Goal: Task Accomplishment & Management: Complete application form

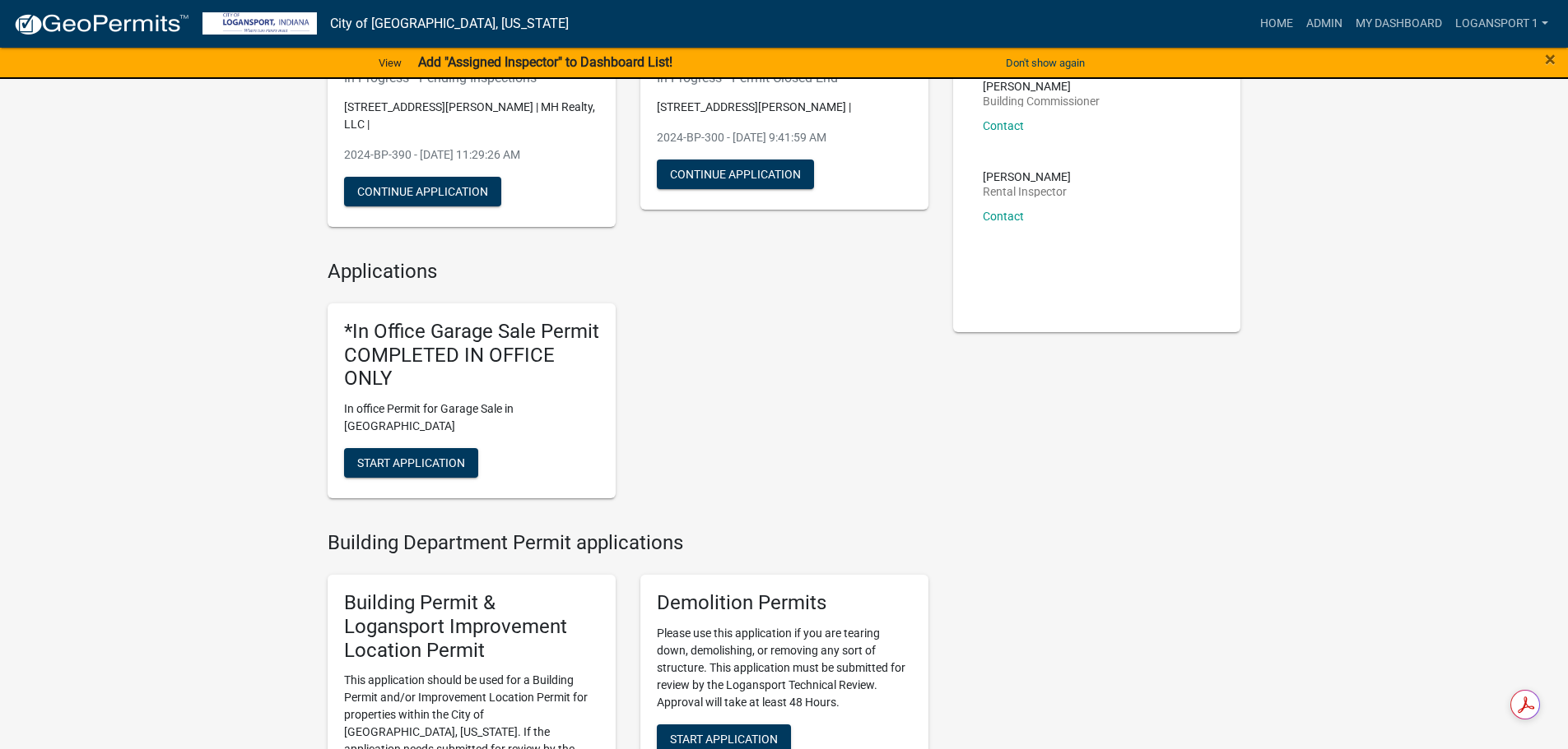
scroll to position [247, 0]
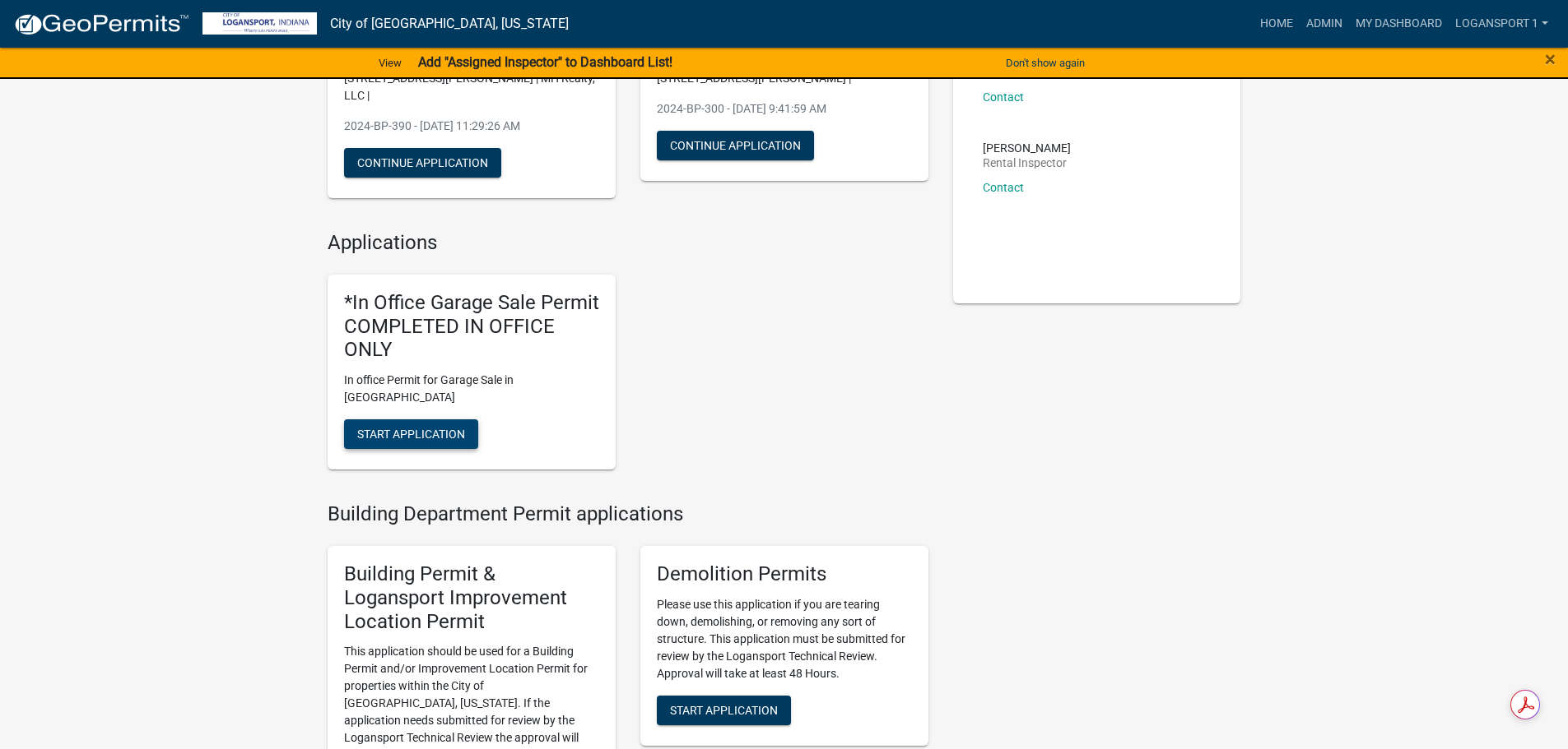
click at [442, 428] on span "Start Application" at bounding box center [410, 435] width 108 height 13
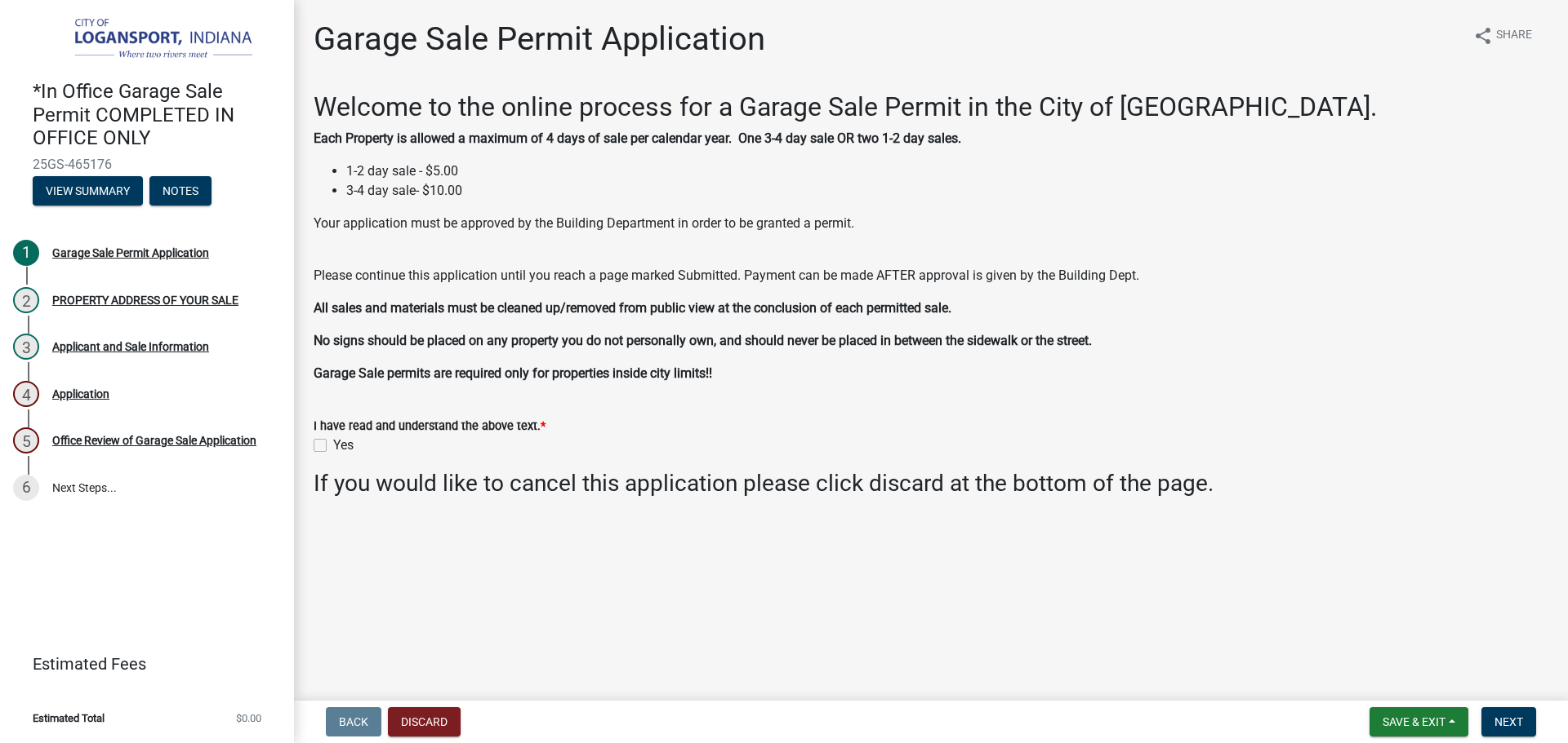
click at [334, 443] on label "Yes" at bounding box center [344, 445] width 20 height 20
click at [334, 443] on input "Yes" at bounding box center [338, 440] width 10 height 10
checkbox input "true"
click at [1511, 722] on span "Next" at bounding box center [1508, 723] width 29 height 13
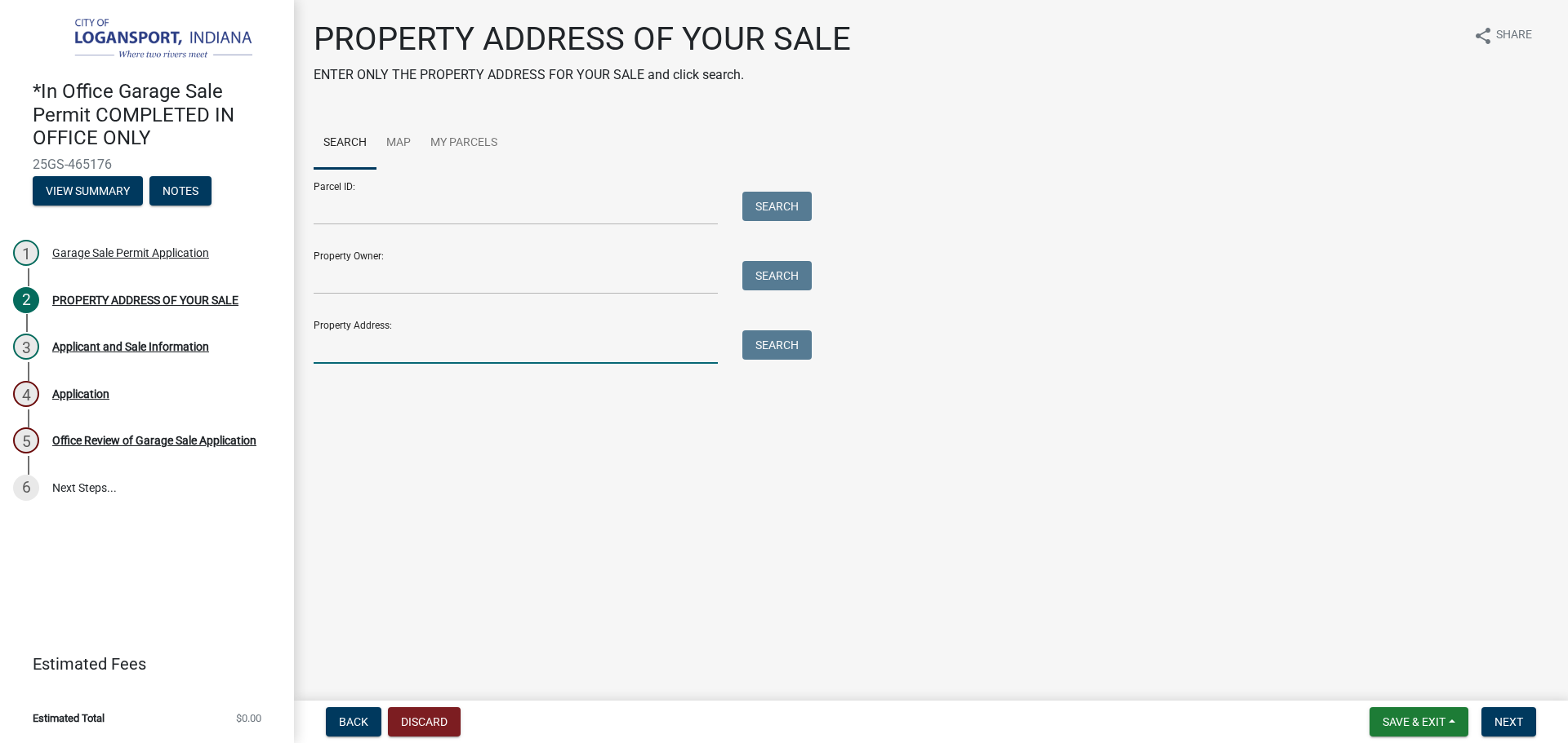
click at [480, 340] on input "Property Address:" at bounding box center [516, 347] width 404 height 34
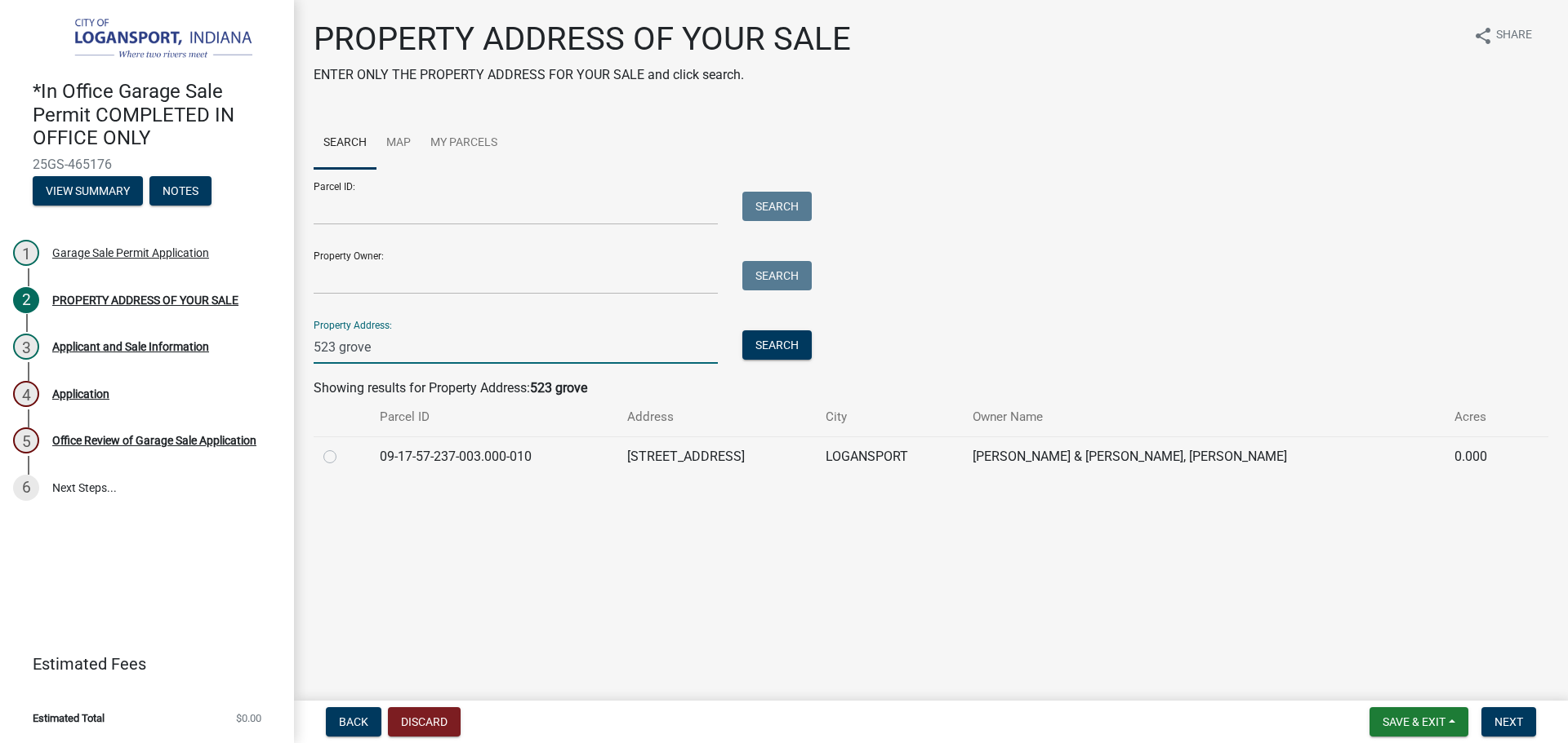
type input "523 grove"
click at [343, 447] on label at bounding box center [343, 447] width 0 height 0
click at [343, 456] on input "radio" at bounding box center [348, 452] width 10 height 10
radio input "true"
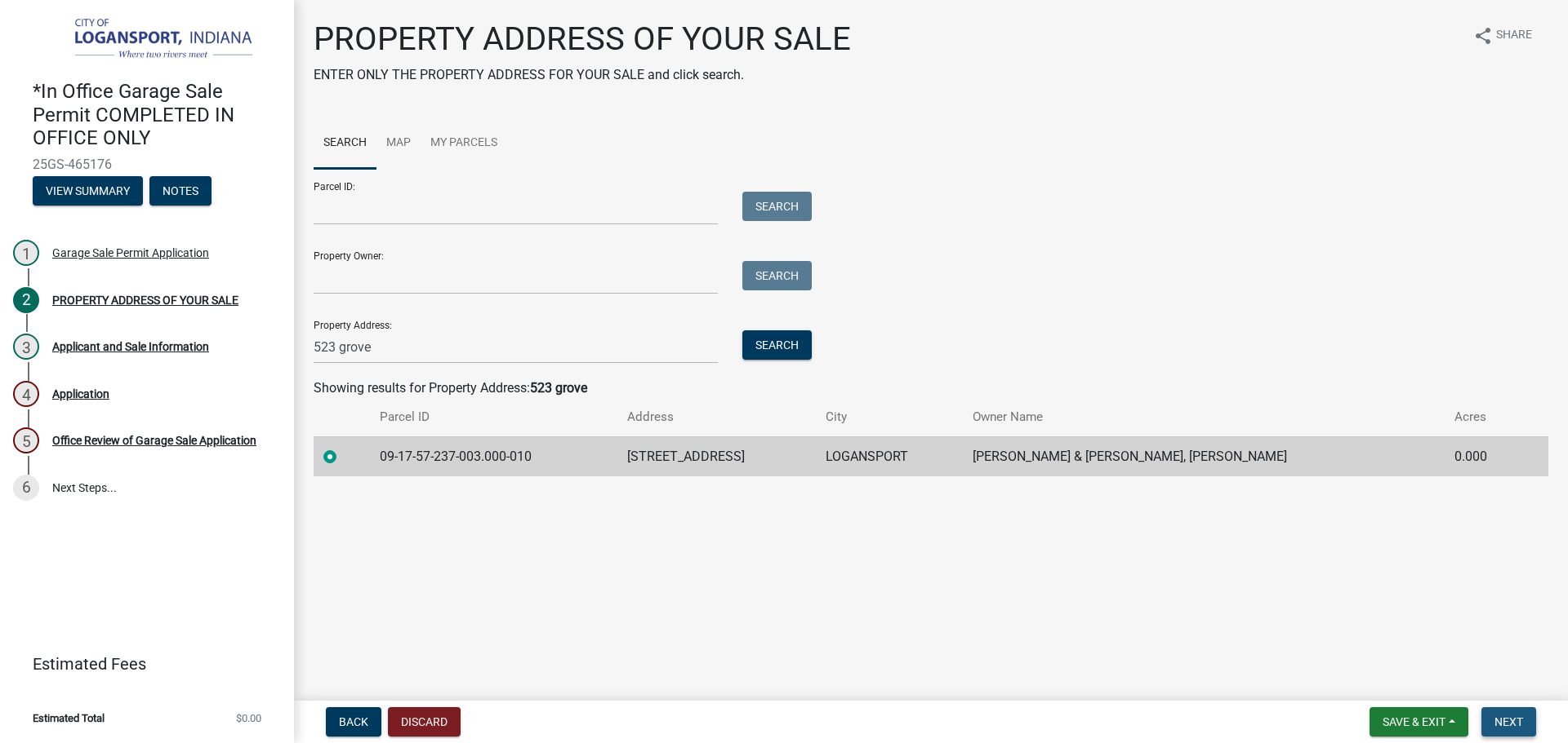
click at [1504, 723] on span "Next" at bounding box center [1508, 723] width 29 height 13
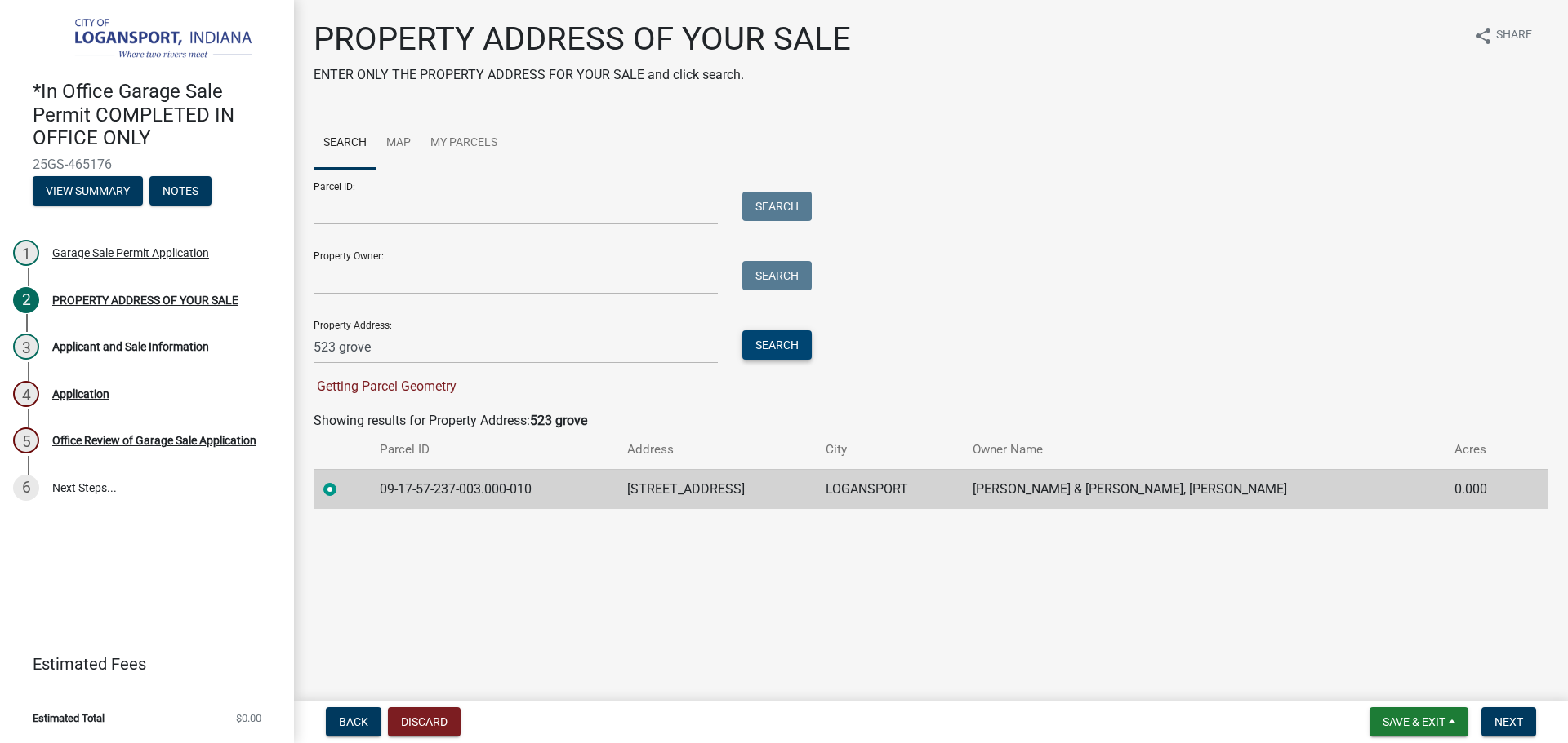
click at [768, 357] on button "Search" at bounding box center [777, 345] width 70 height 30
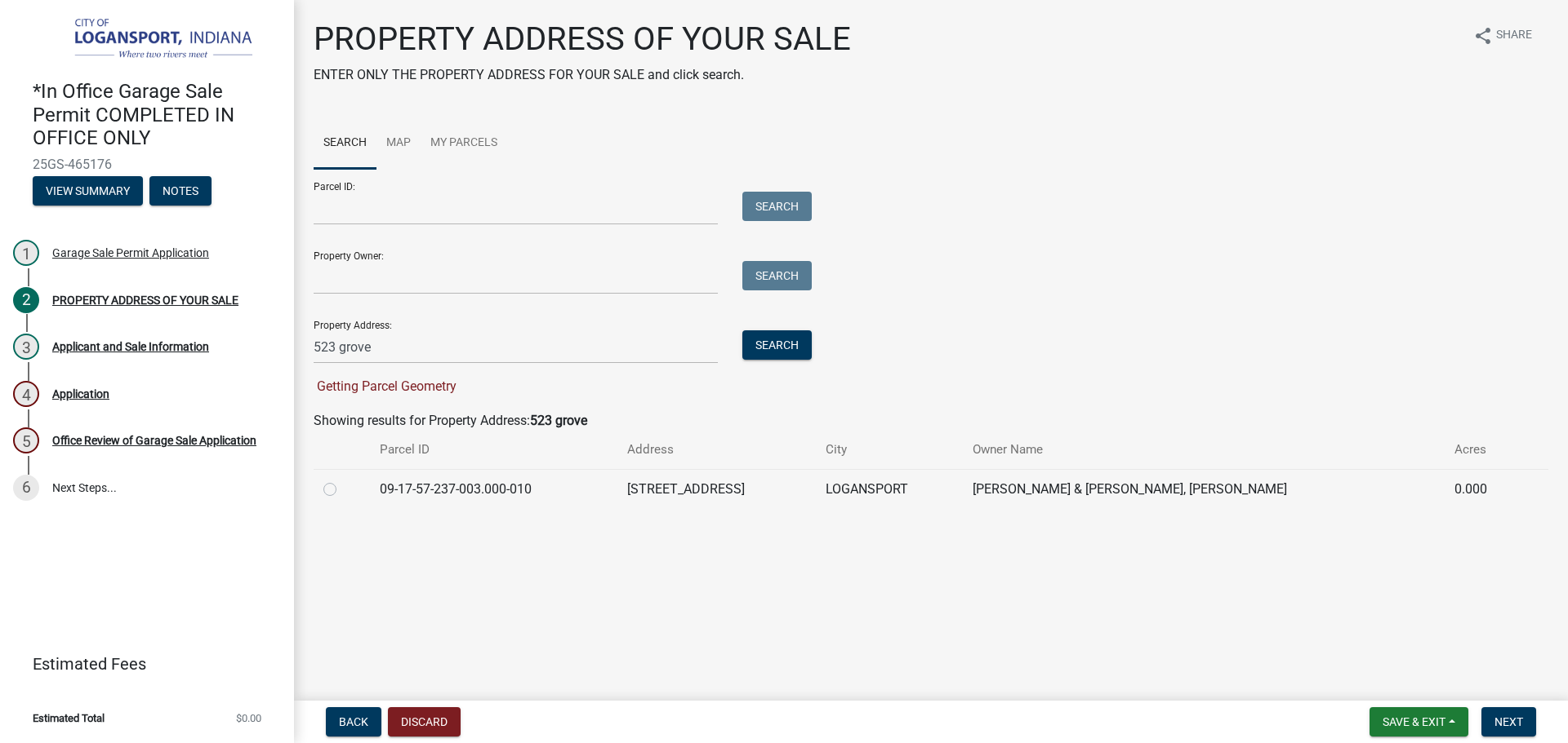
click at [343, 480] on label at bounding box center [343, 480] width 0 height 0
click at [343, 483] on input "radio" at bounding box center [348, 484] width 10 height 10
radio input "true"
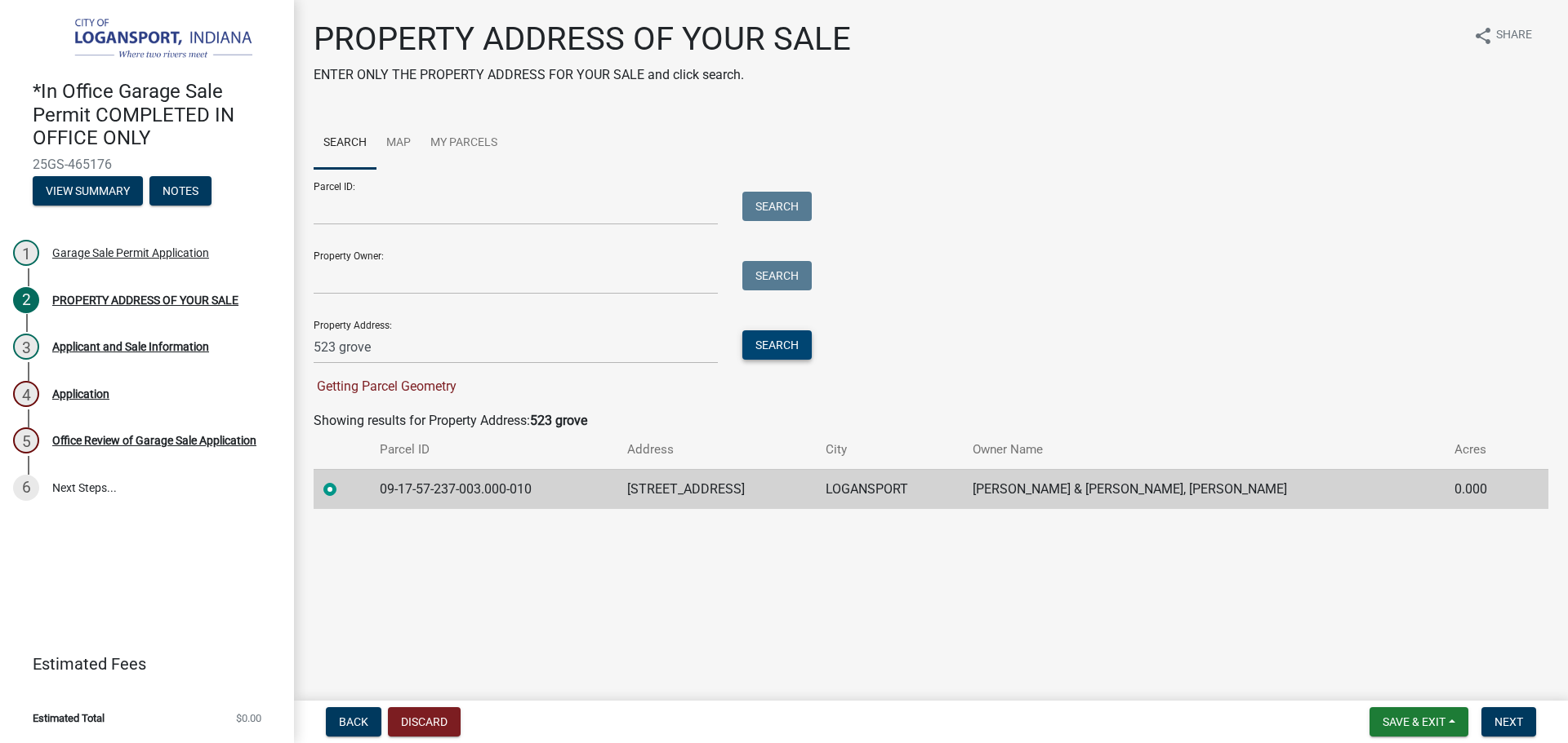
click at [774, 344] on button "Search" at bounding box center [777, 345] width 70 height 30
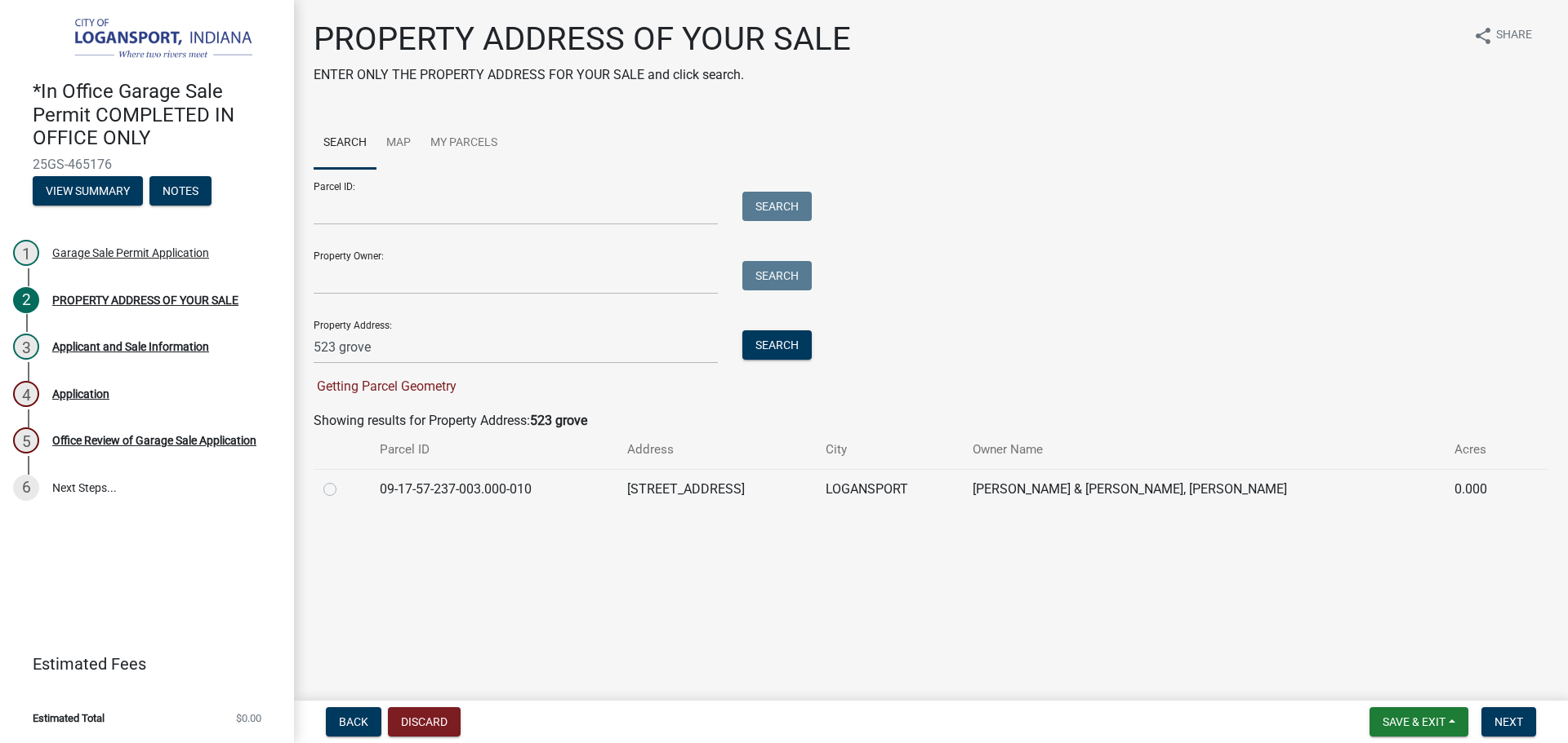
click at [343, 480] on label at bounding box center [343, 480] width 0 height 0
click at [343, 486] on input "radio" at bounding box center [348, 484] width 10 height 10
radio input "true"
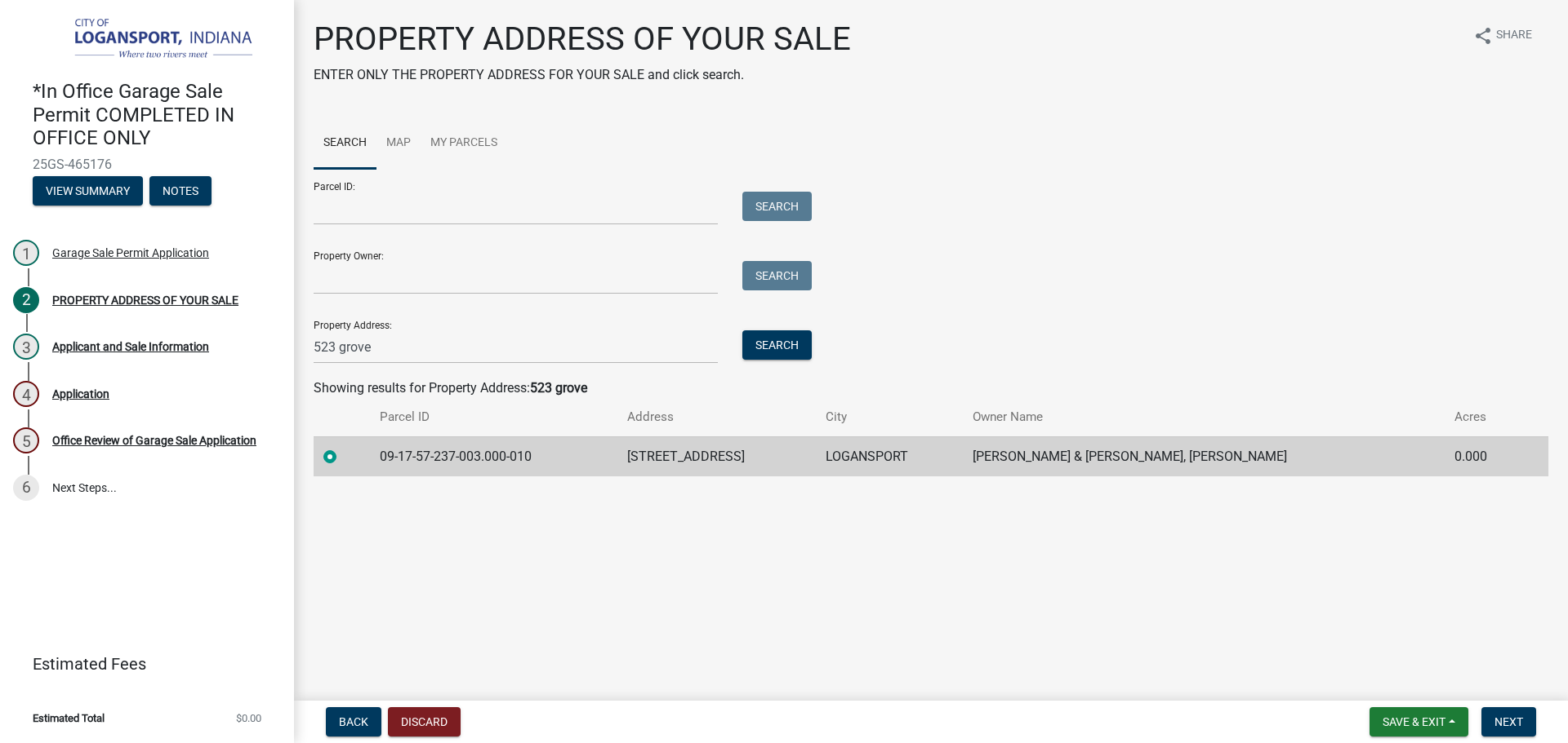
click at [1486, 704] on nav "Back Discard Save & Exit Save Save & Exit Next" at bounding box center [931, 723] width 1274 height 43
click at [1501, 717] on span "Next" at bounding box center [1508, 723] width 29 height 13
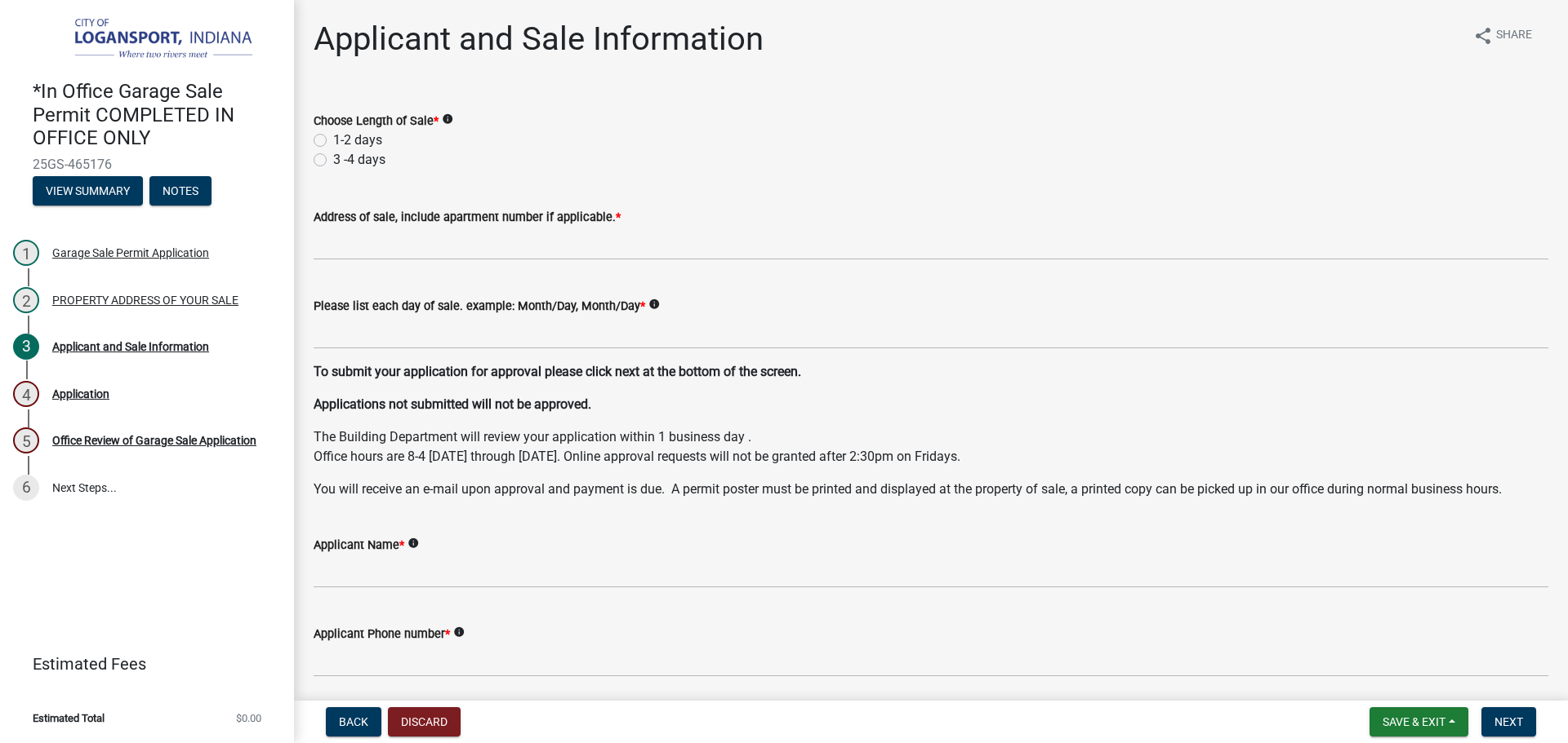
click at [334, 143] on label "1-2 days" at bounding box center [358, 140] width 49 height 20
click at [334, 142] on input "1-2 days" at bounding box center [338, 135] width 10 height 10
radio input "true"
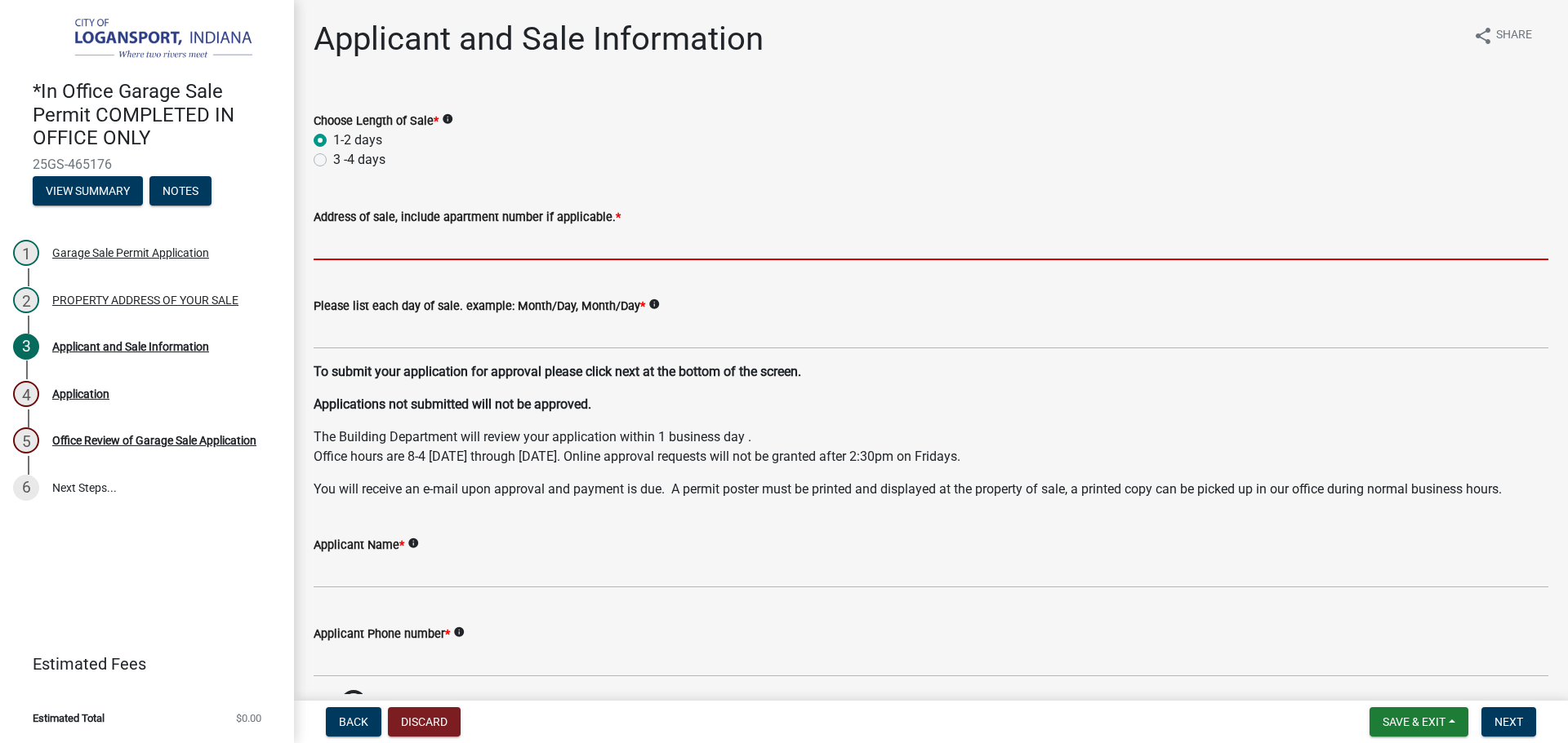
click at [392, 233] on input "Address of sale, include apartment number if applicable. *" at bounding box center [931, 244] width 1234 height 34
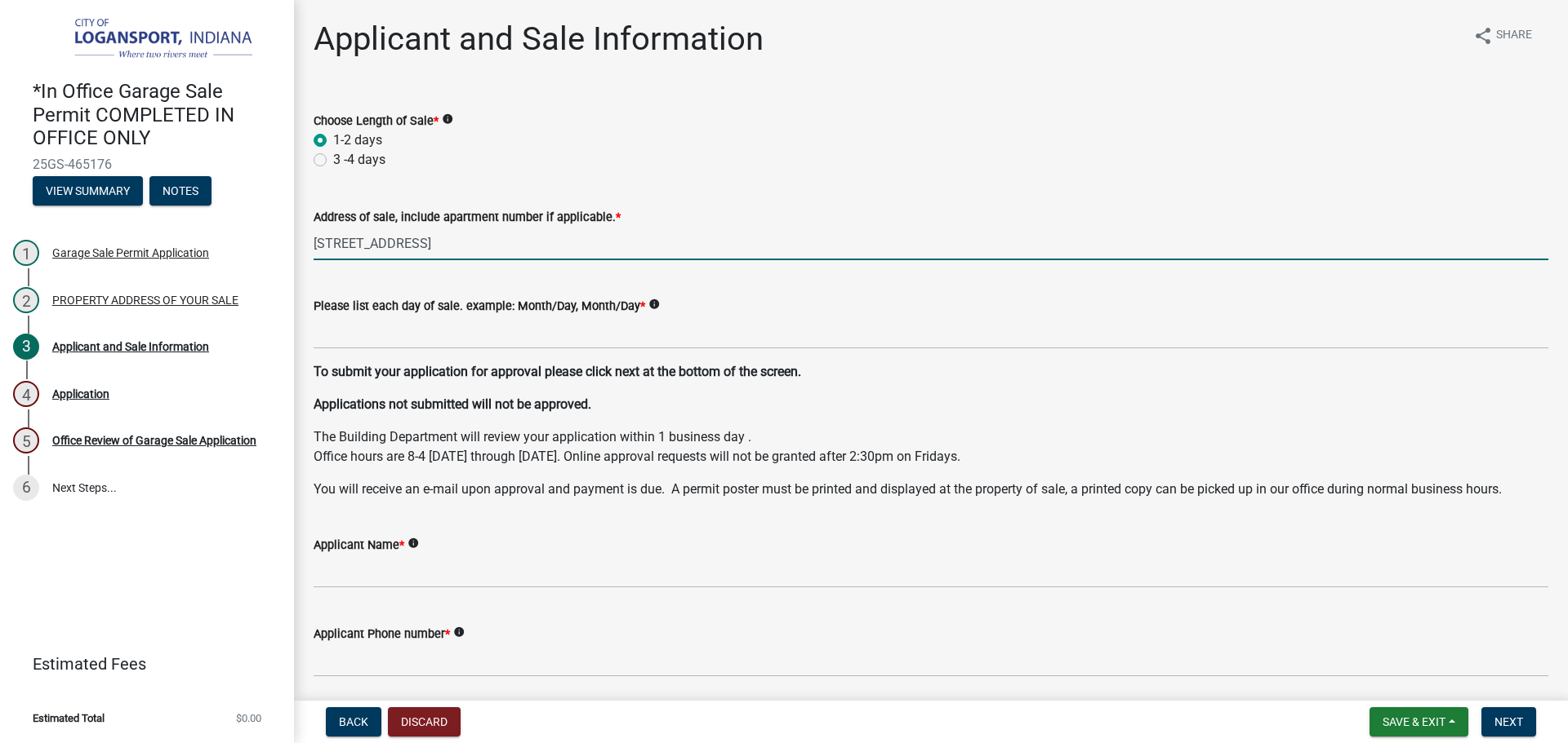
type input "[STREET_ADDRESS]"
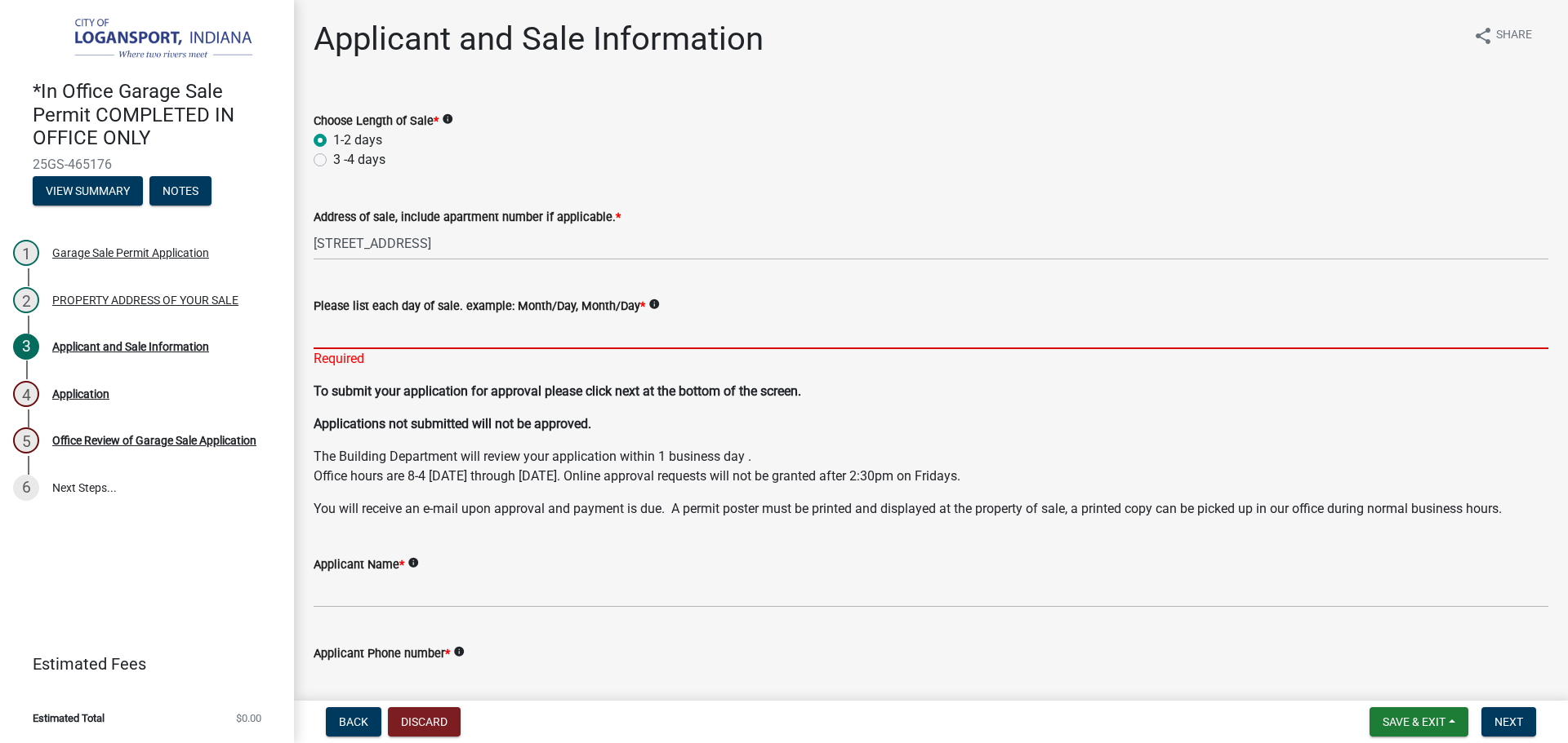
click at [497, 326] on input "Please list each day of sale. example: Month/Day, Month/Day *" at bounding box center [931, 332] width 1234 height 34
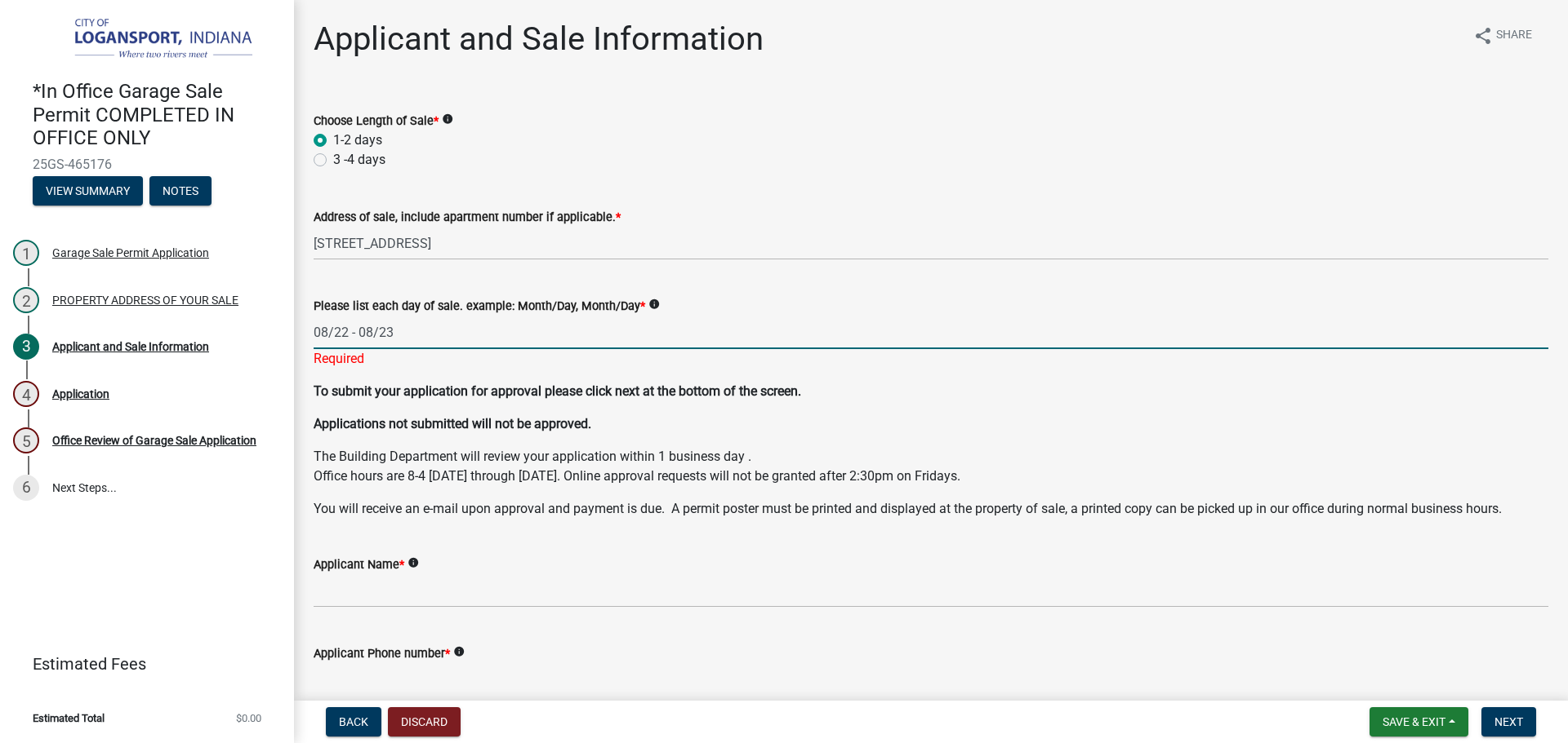
type input "08/22 - 08/23"
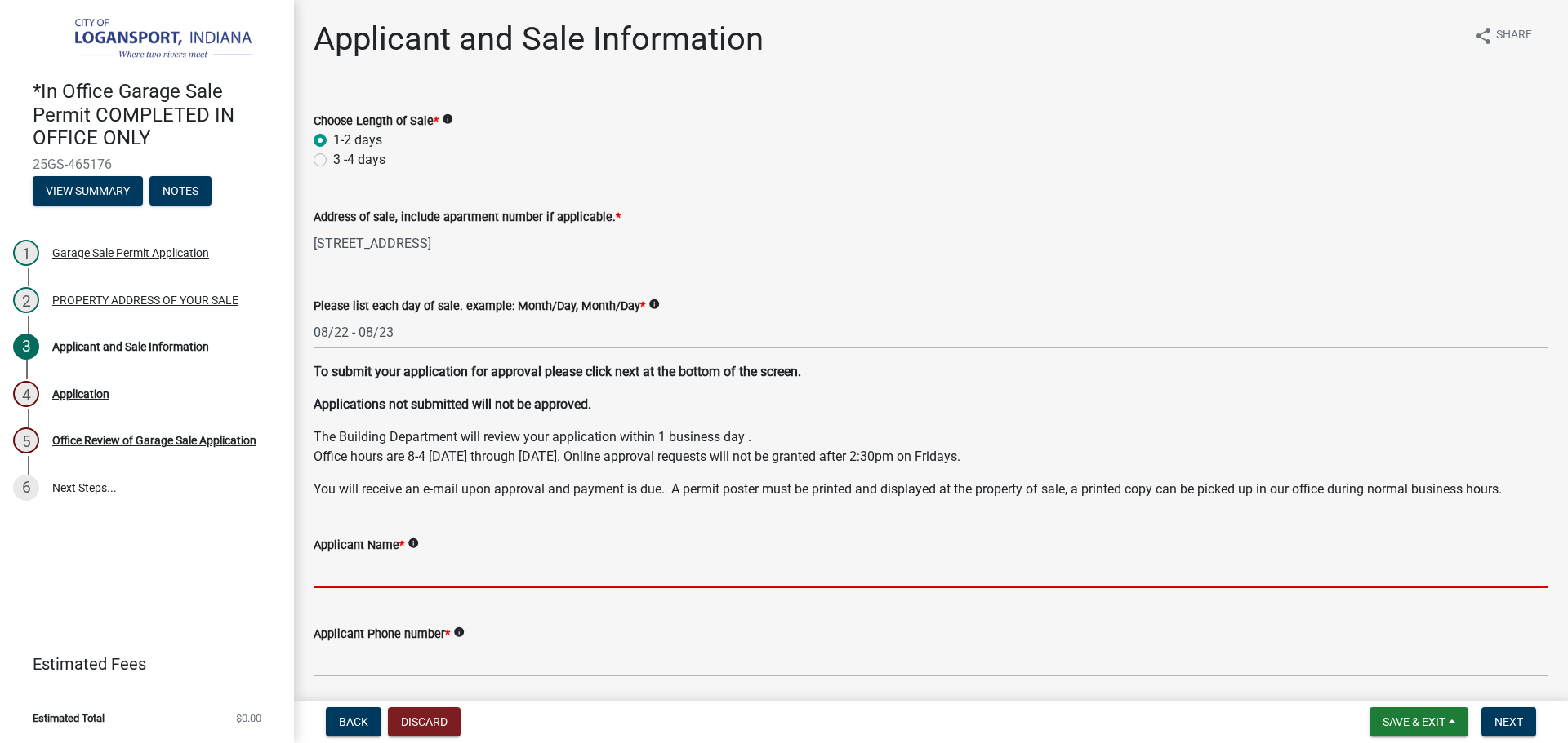
click at [429, 591] on wm-data-entity-input "Applicant Name * info" at bounding box center [931, 557] width 1234 height 89
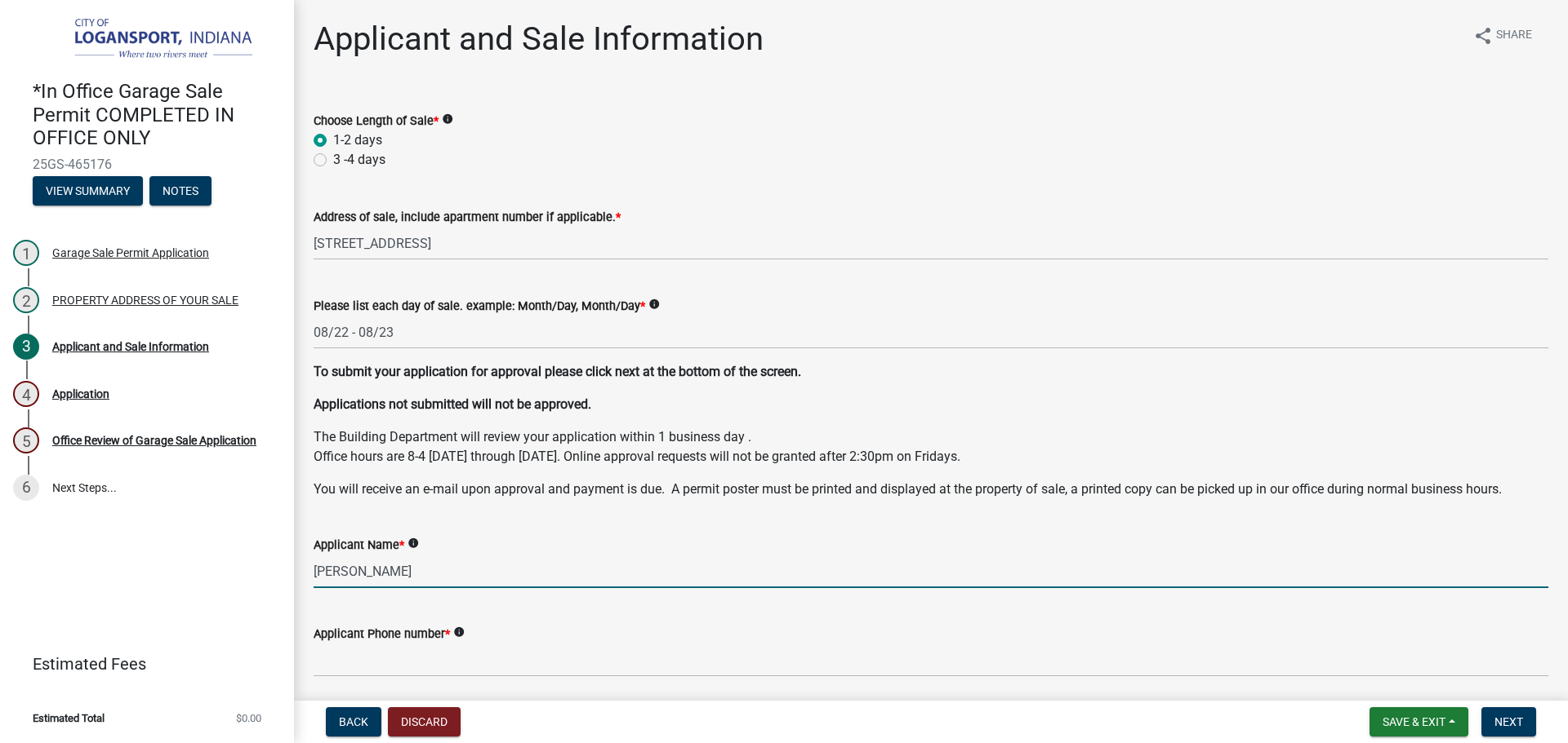
type input "[PERSON_NAME]"
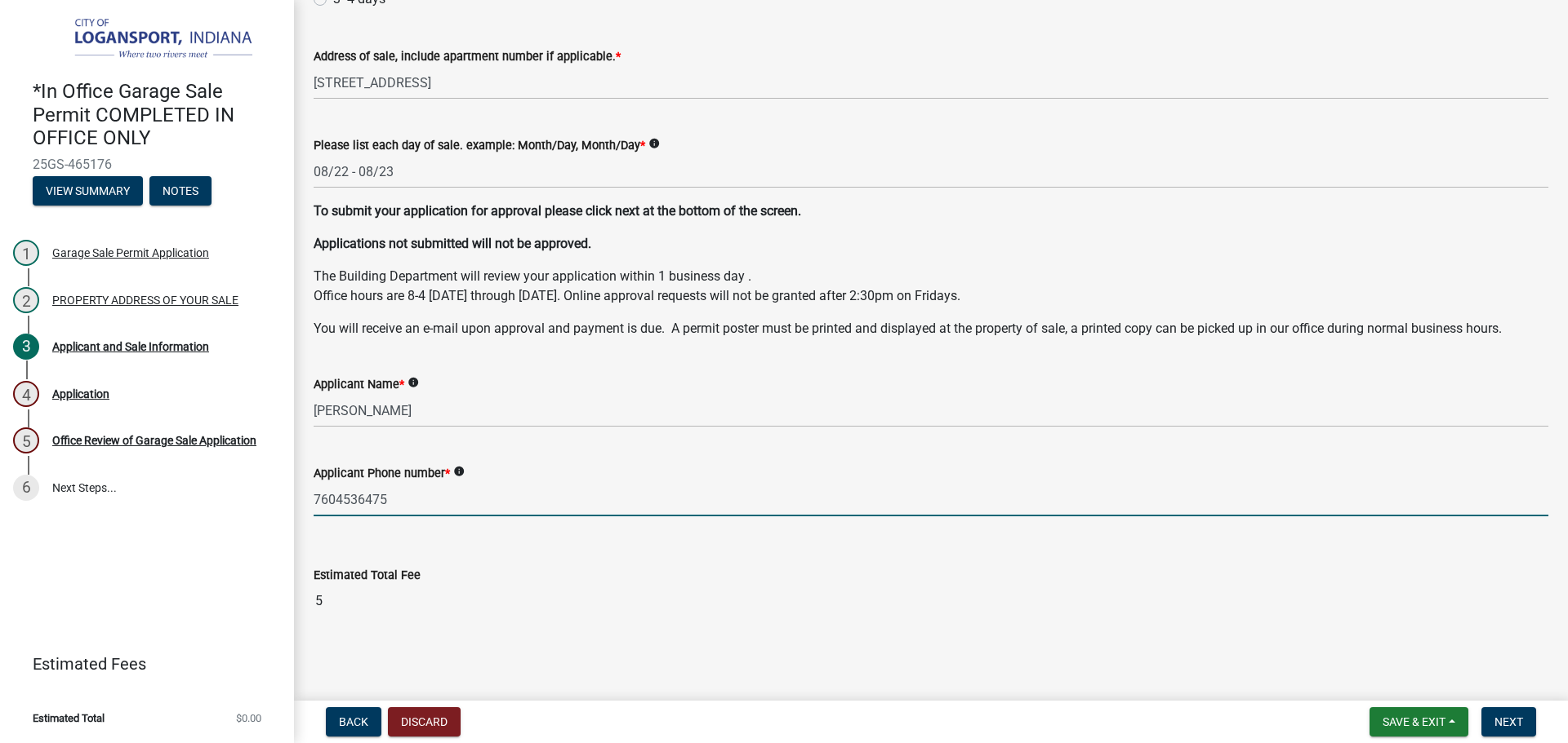
scroll to position [162, 0]
type input "7604536475"
click at [1529, 723] on button "Next" at bounding box center [1508, 723] width 55 height 30
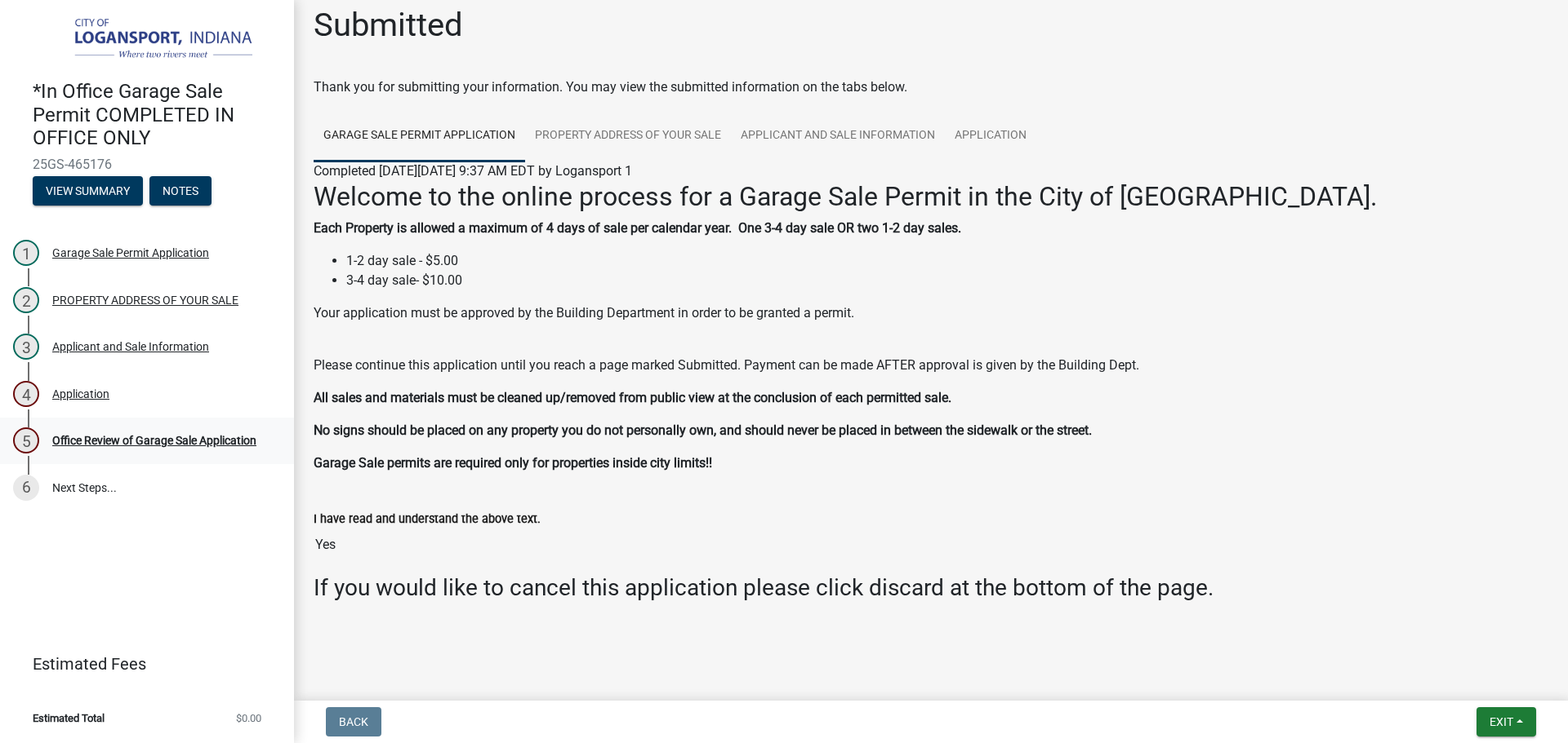
scroll to position [18, 0]
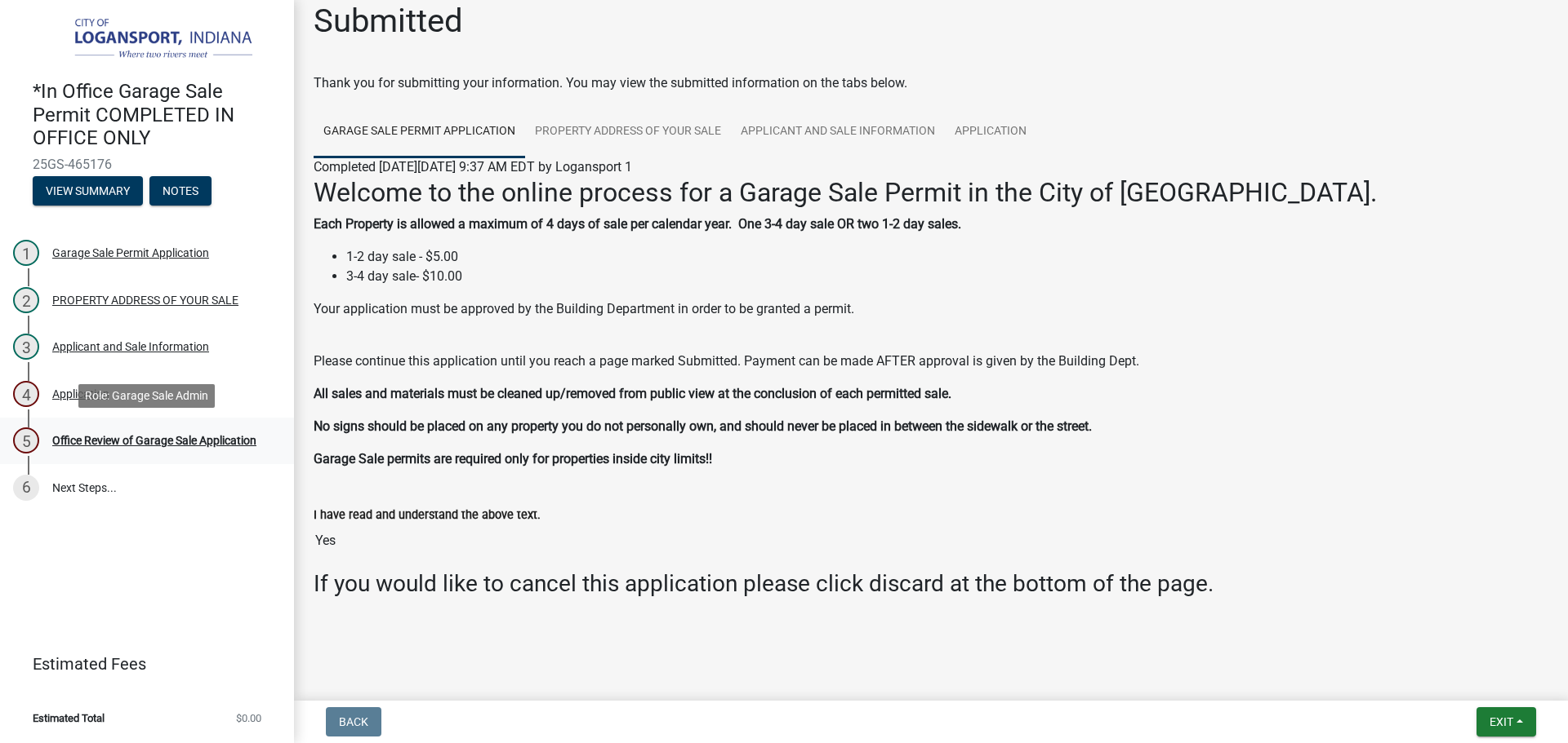
click at [123, 440] on div "Office Review of Garage Sale Application" at bounding box center [154, 440] width 204 height 11
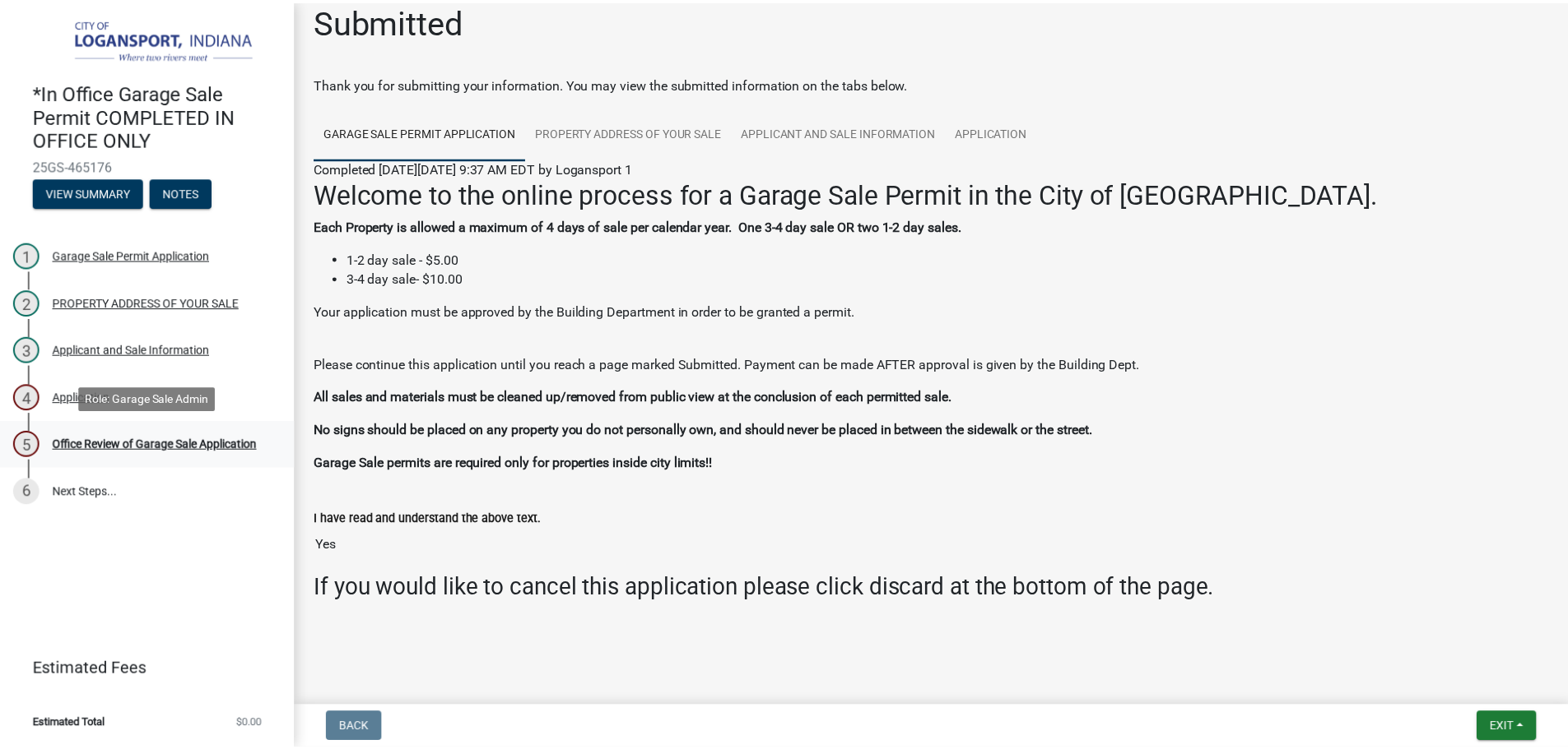
scroll to position [0, 0]
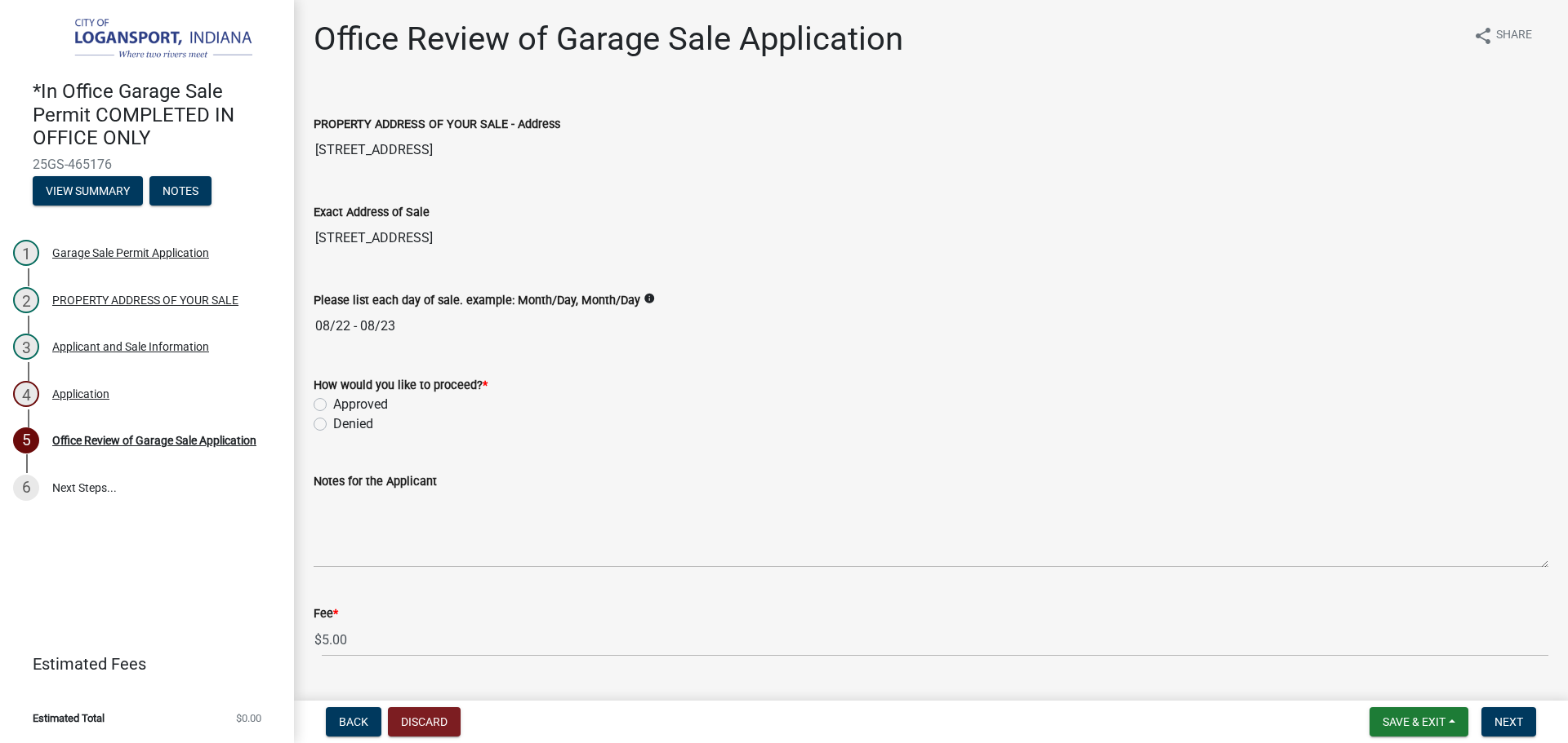
drag, startPoint x: 311, startPoint y: 402, endPoint x: 322, endPoint y: 403, distance: 11.0
click at [320, 403] on div "How would you like to proceed? * Approved Denied" at bounding box center [931, 395] width 1260 height 78
click at [334, 402] on label "Approved" at bounding box center [361, 404] width 55 height 20
click at [334, 402] on input "Approved" at bounding box center [338, 399] width 10 height 10
radio input "true"
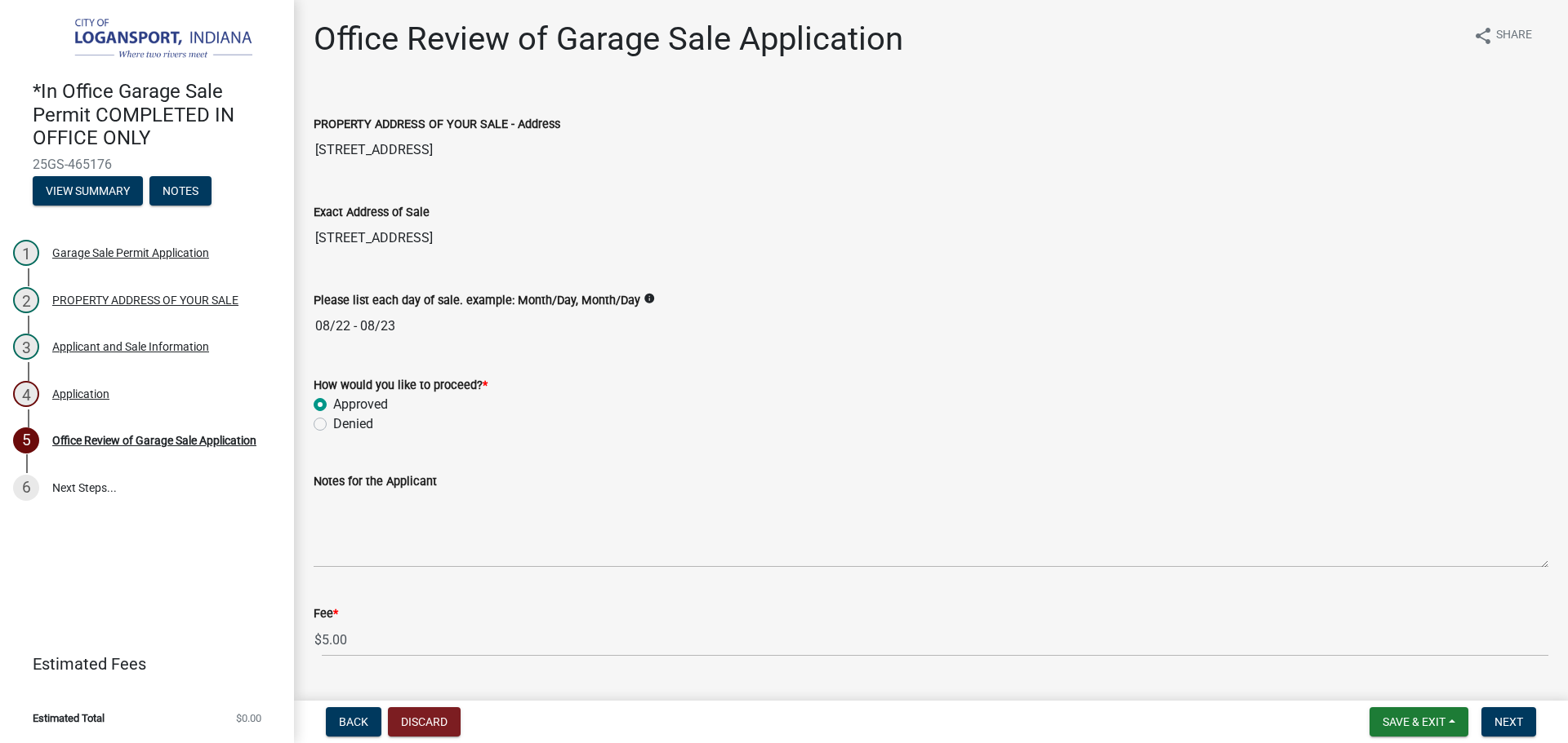
click at [334, 402] on label "Approved" at bounding box center [361, 404] width 55 height 20
click at [334, 402] on input "Approved" at bounding box center [338, 399] width 10 height 10
click at [1531, 718] on button "Next" at bounding box center [1508, 723] width 55 height 30
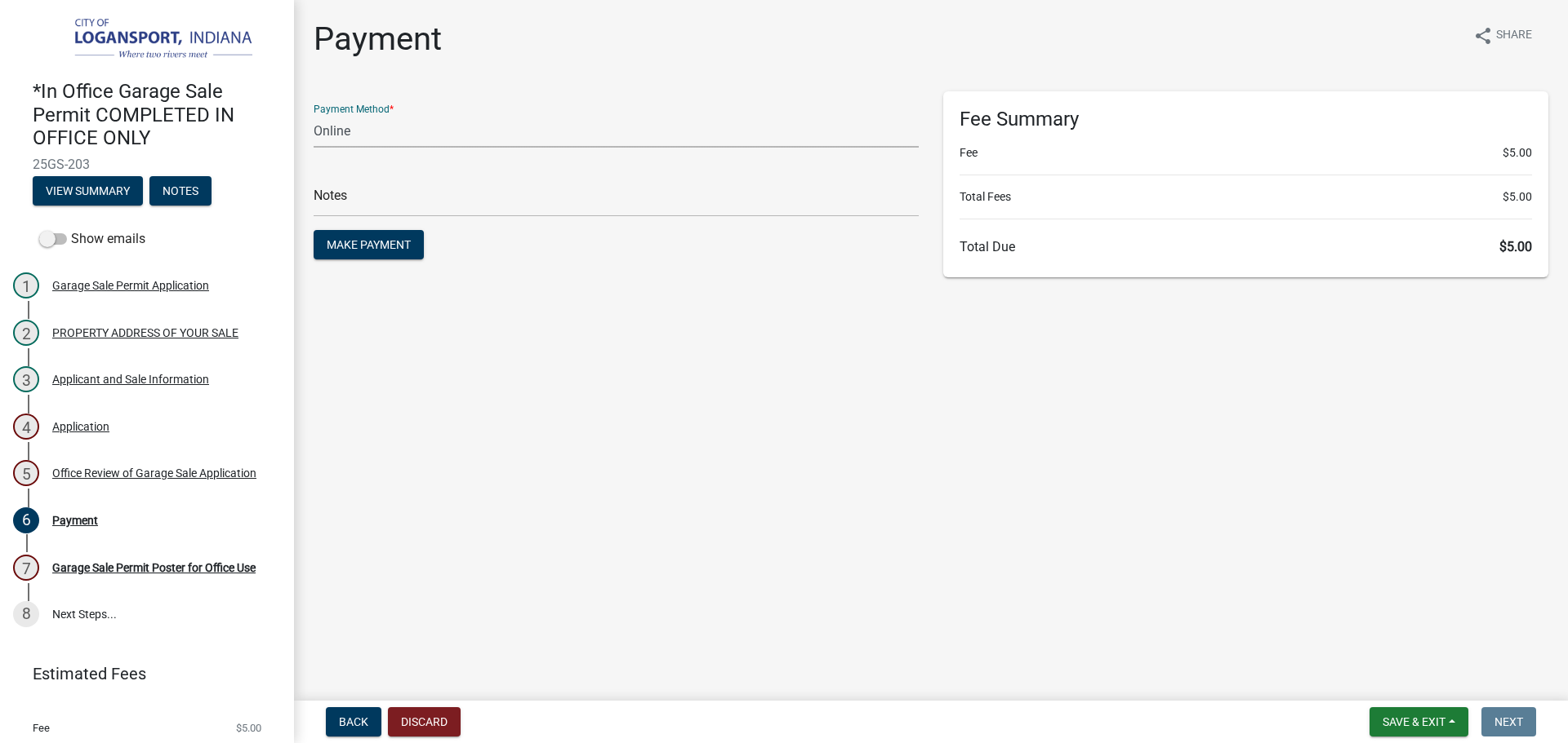
click at [406, 135] on select "Credit Card POS Check Cash Online" at bounding box center [616, 131] width 605 height 34
select select "2: 1"
click at [314, 115] on select "Credit Card POS Check Cash Online" at bounding box center [616, 131] width 605 height 34
click at [398, 216] on input "text" at bounding box center [616, 200] width 605 height 34
type input "117818"
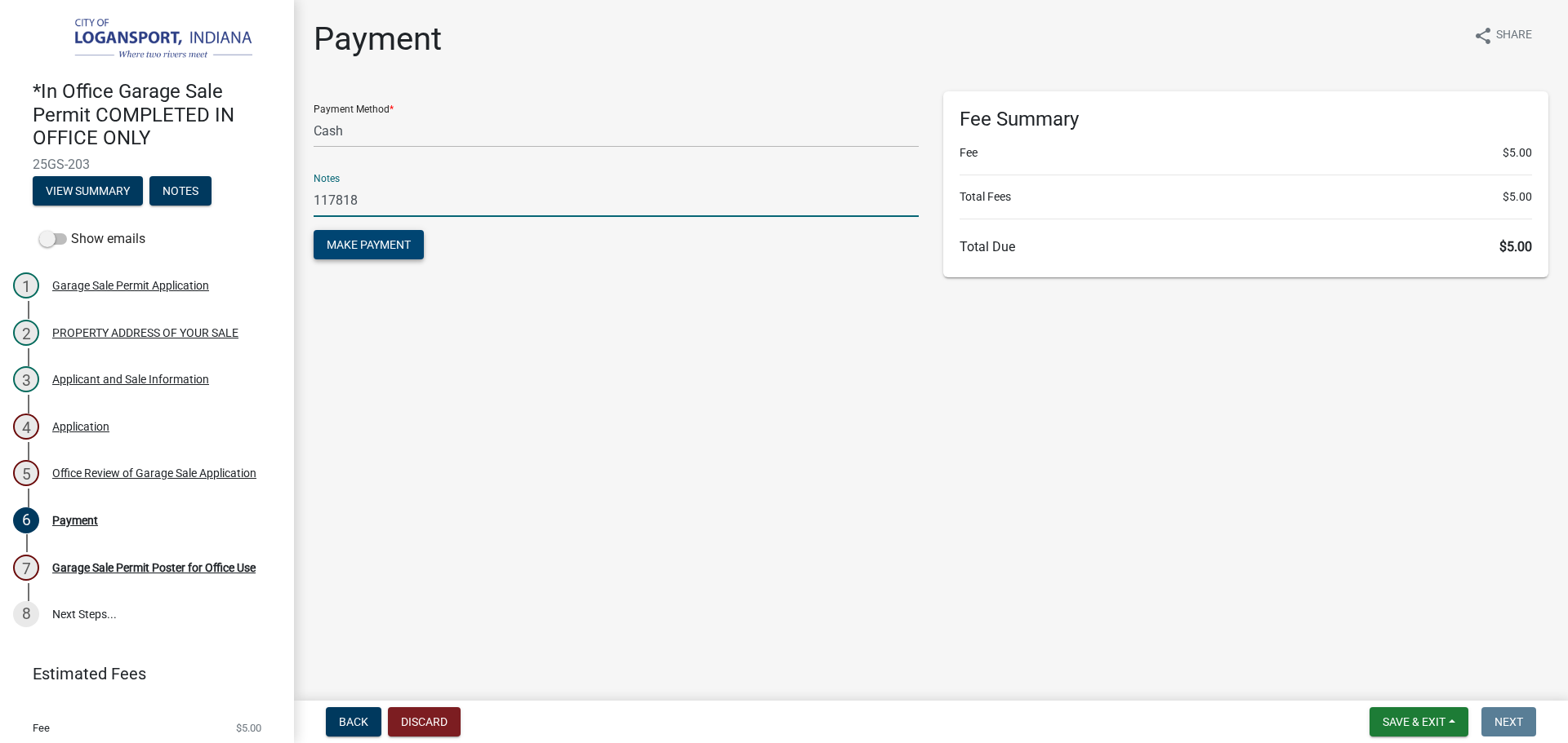
click at [382, 236] on button "Make Payment" at bounding box center [369, 245] width 110 height 30
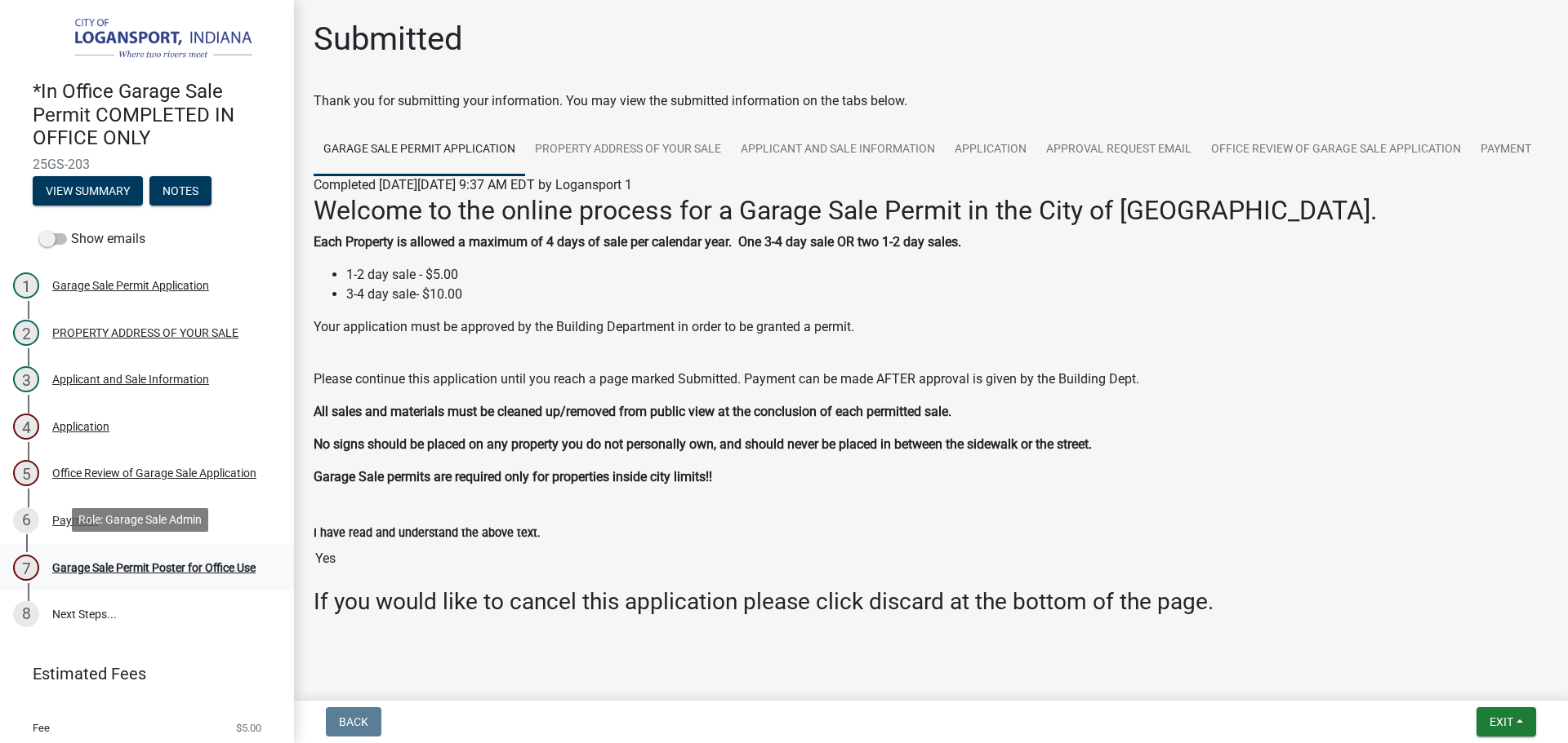
click at [201, 562] on div "Garage Sale Permit Poster for Office Use" at bounding box center [154, 568] width 203 height 11
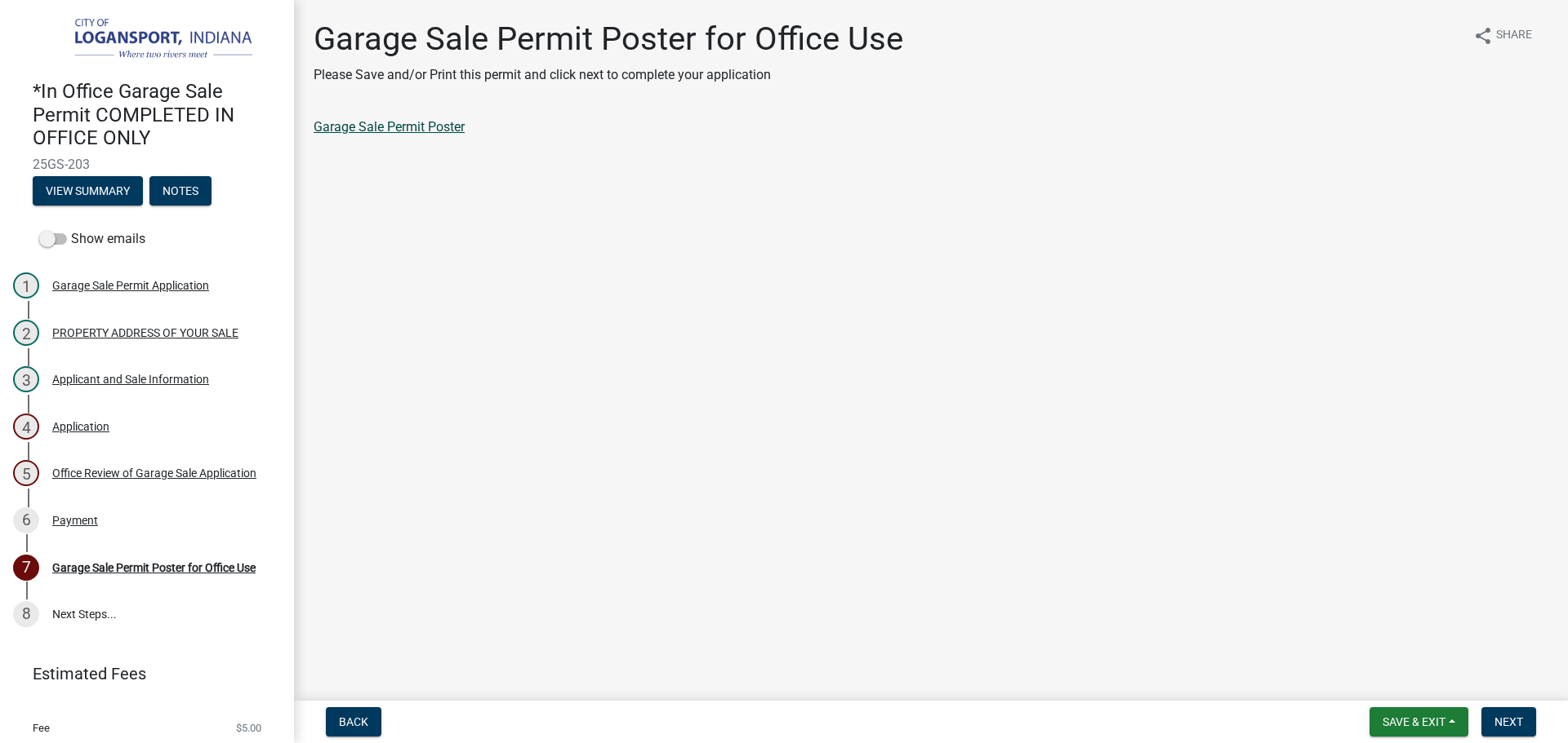
click at [361, 126] on link "Garage Sale Permit Poster" at bounding box center [389, 127] width 151 height 16
click at [1520, 719] on span "Next" at bounding box center [1508, 723] width 29 height 13
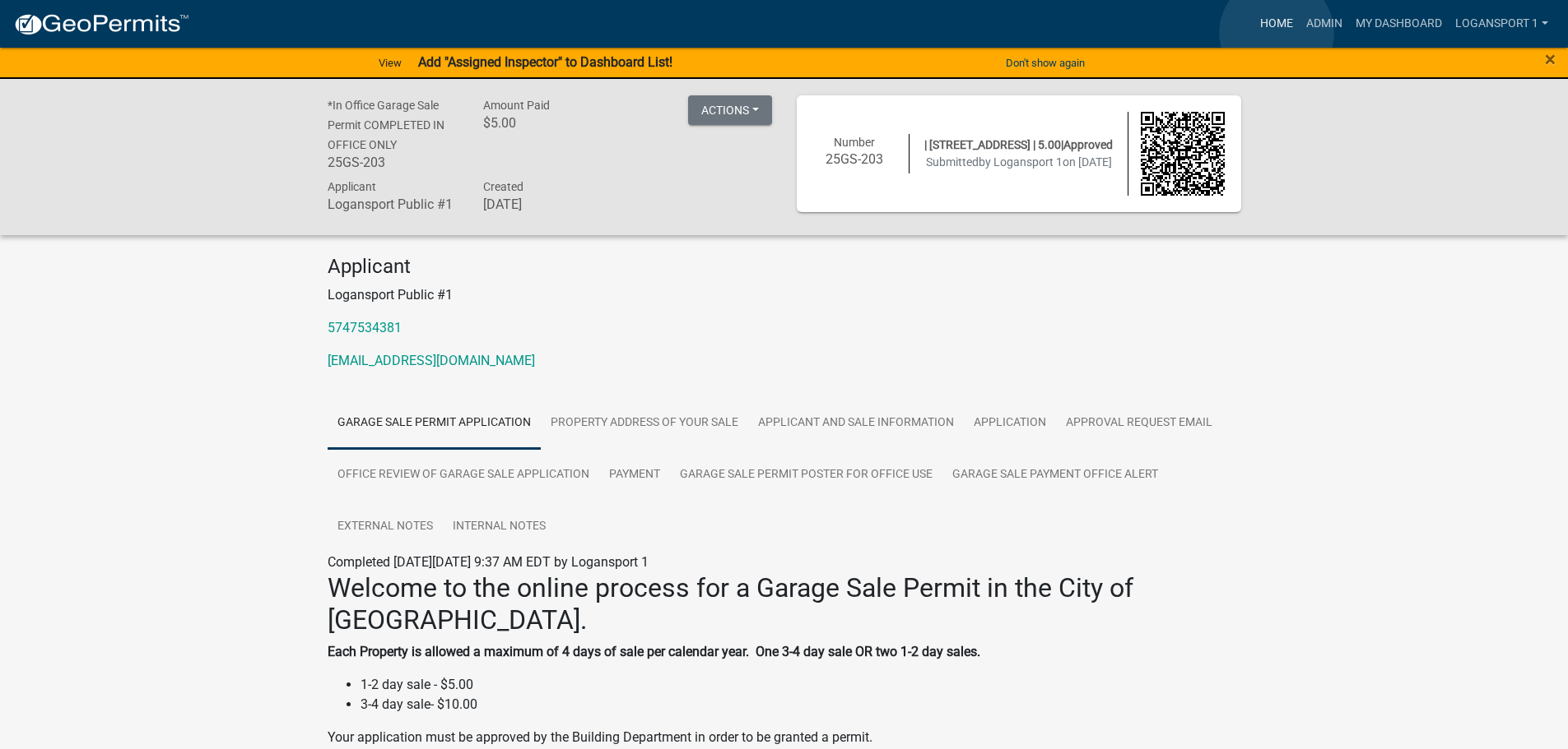
click at [1276, 33] on link "Home" at bounding box center [1276, 23] width 46 height 31
